Goal: Transaction & Acquisition: Purchase product/service

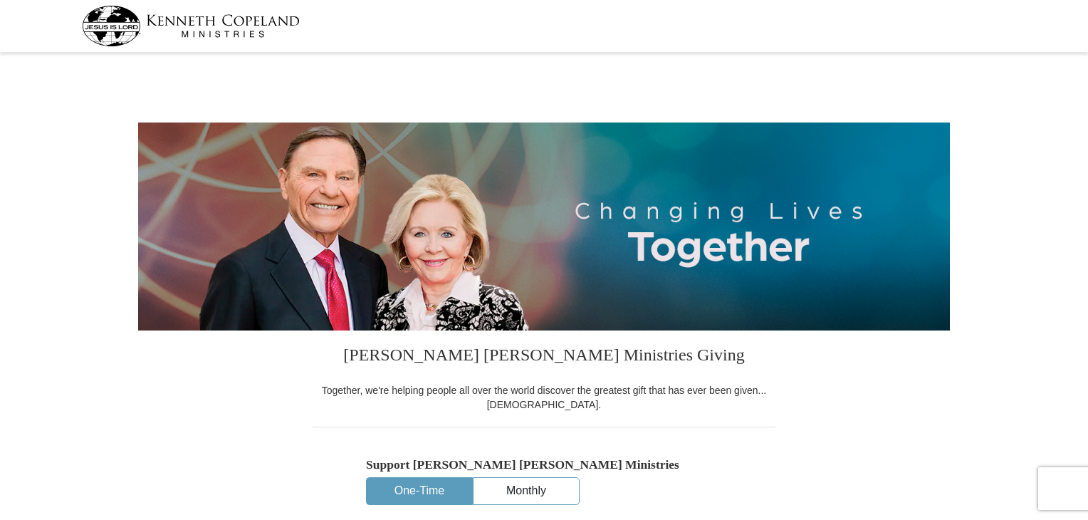
select select "MI"
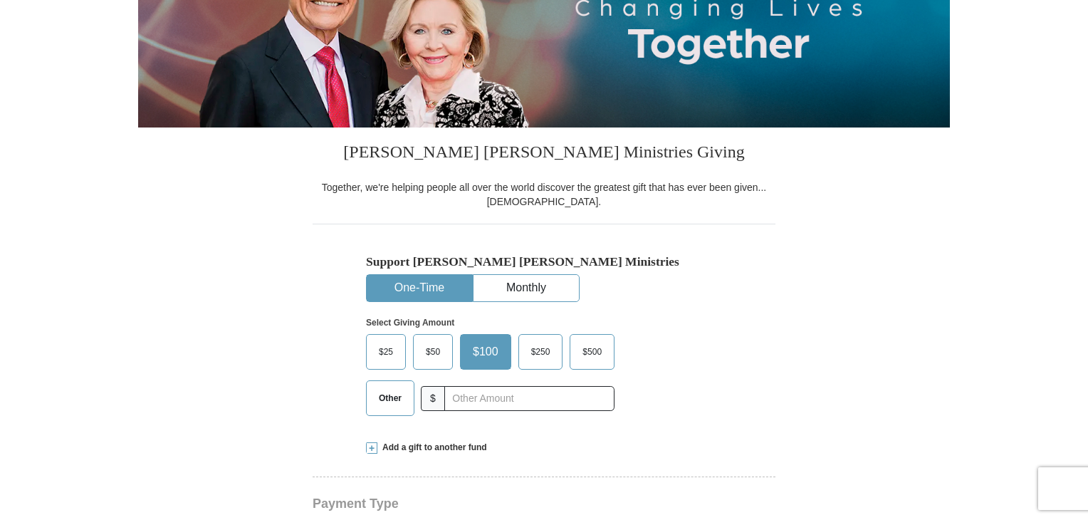
scroll to position [214, 0]
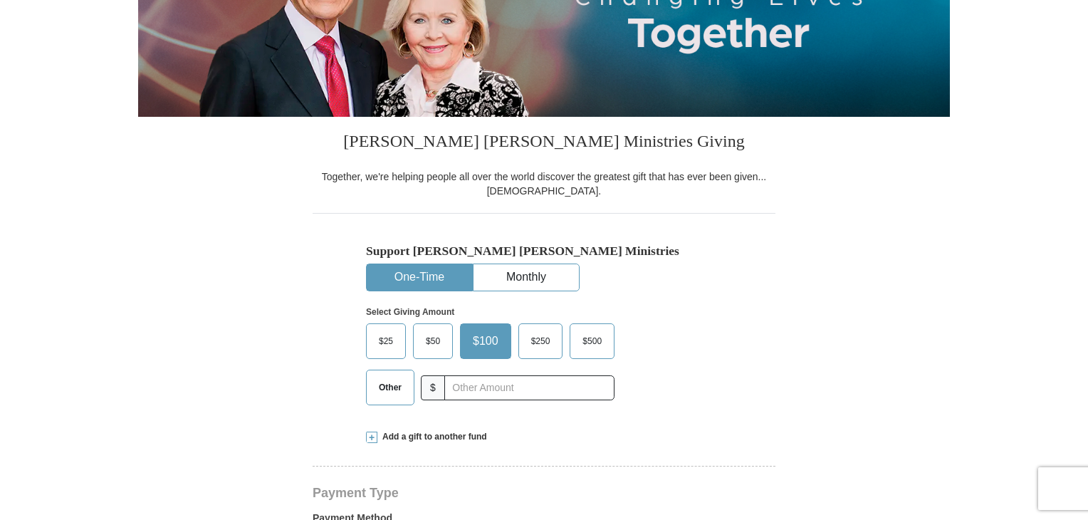
click at [384, 385] on span "Other" at bounding box center [390, 387] width 37 height 21
click at [0, 0] on input "Other" at bounding box center [0, 0] width 0 height 0
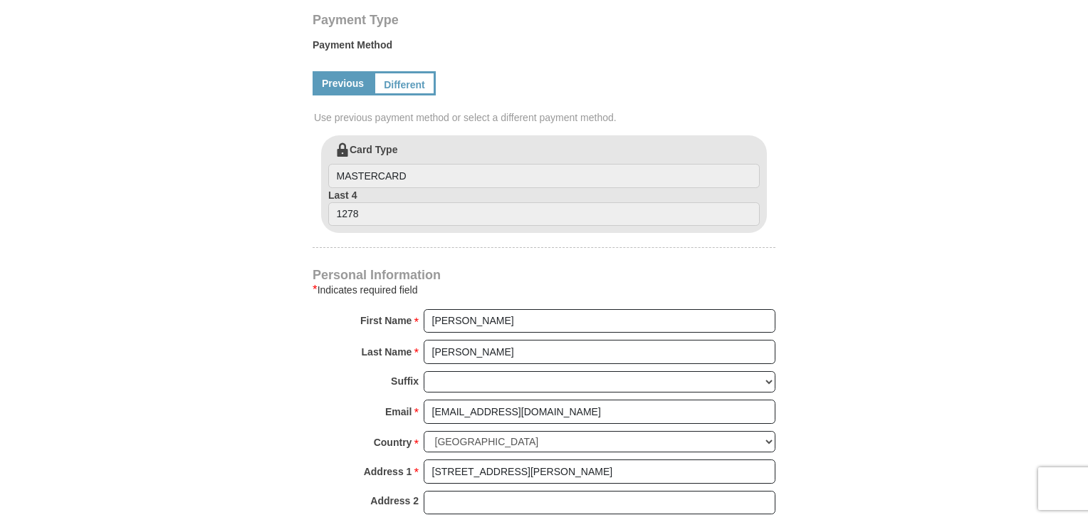
scroll to position [733, 0]
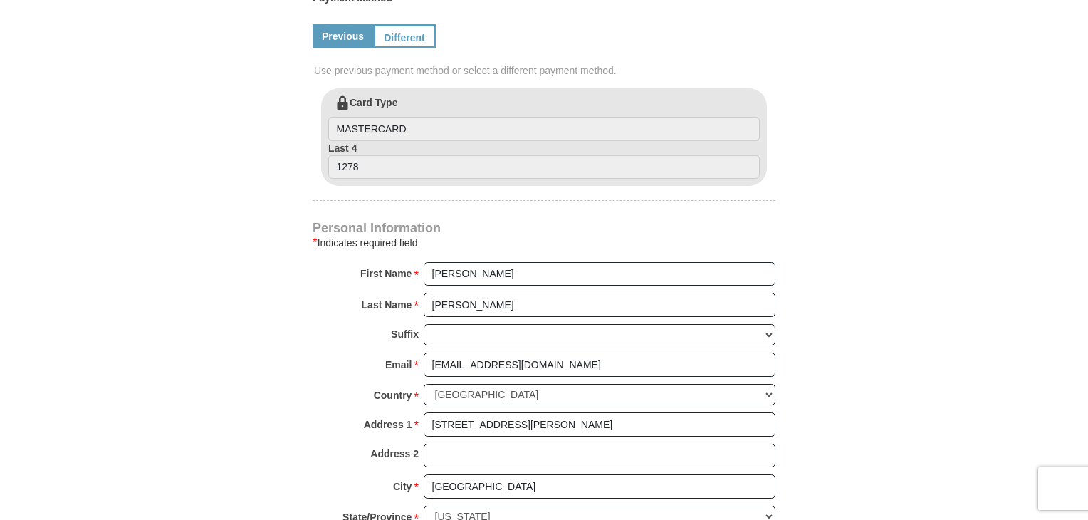
type input "39.00"
click at [379, 95] on label "Card Type MASTERCARD" at bounding box center [543, 118] width 431 height 46
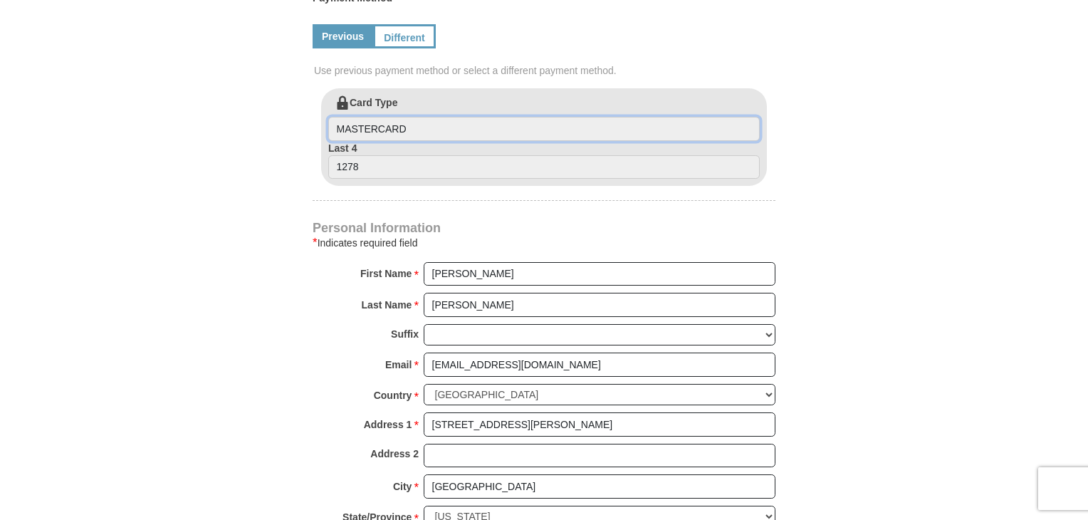
click at [379, 117] on input "MASTERCARD" at bounding box center [543, 129] width 431 height 24
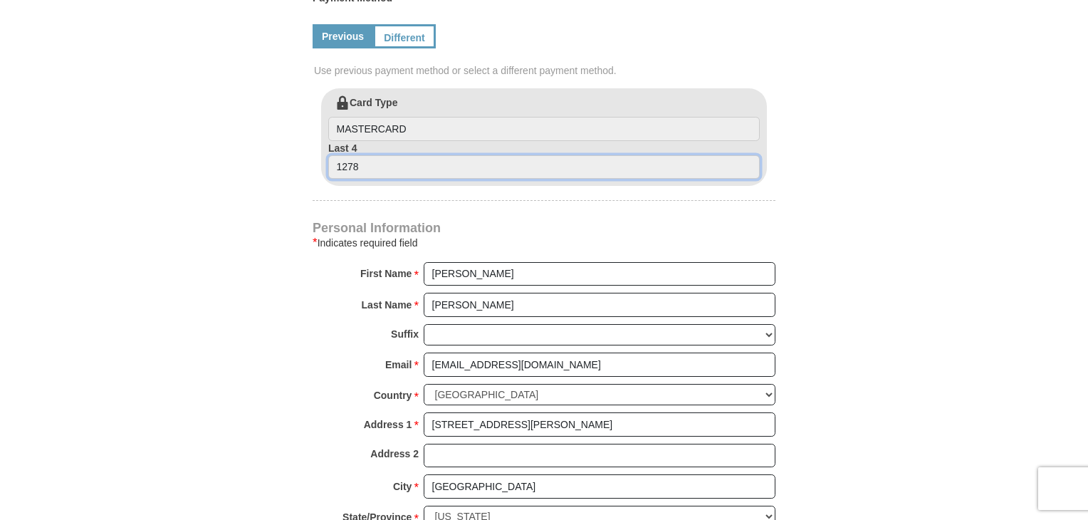
click at [394, 167] on input "1278" at bounding box center [543, 167] width 431 height 24
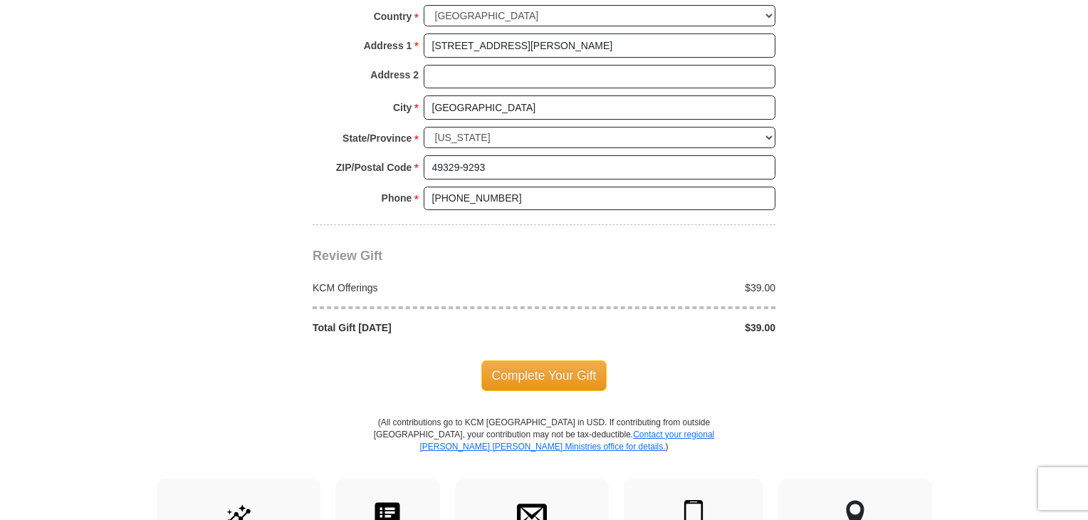
scroll to position [1115, 0]
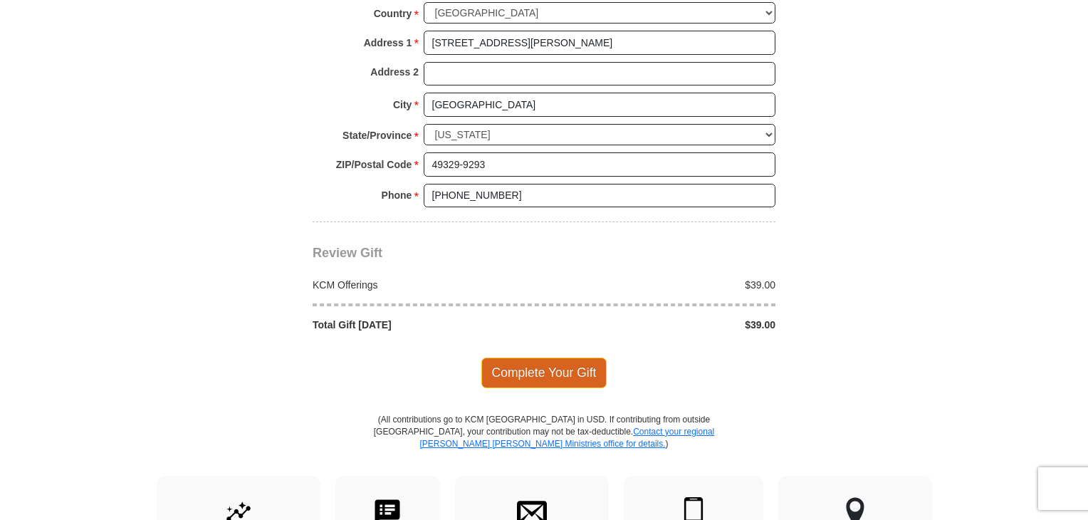
click at [533, 369] on span "Complete Your Gift" at bounding box center [544, 372] width 126 height 30
